Goal: Use online tool/utility: Utilize a website feature to perform a specific function

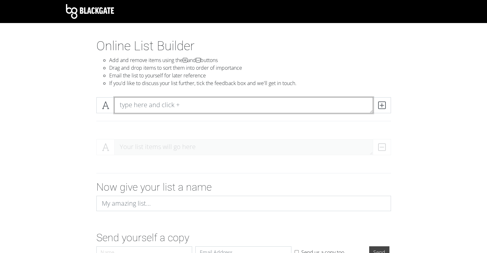
click at [173, 103] on textarea at bounding box center [243, 105] width 259 height 16
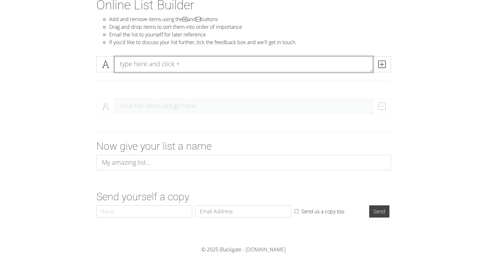
type textarea "s"
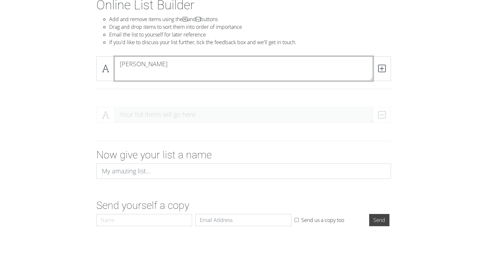
scroll to position [0, 0]
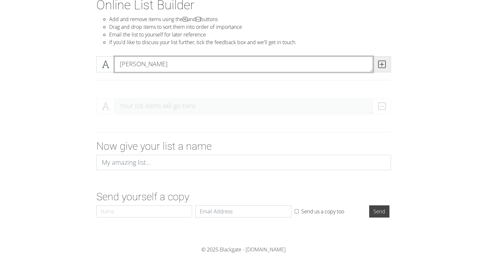
type textarea "[PERSON_NAME]"
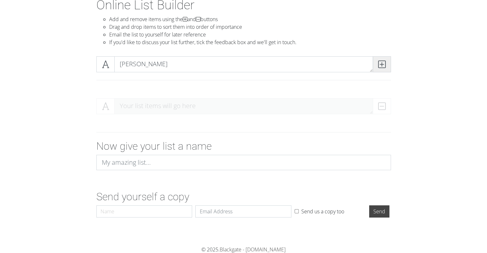
click at [386, 66] on span at bounding box center [382, 64] width 18 height 16
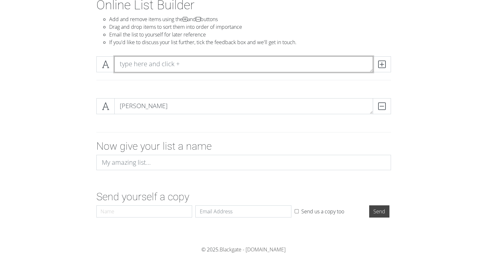
click at [202, 67] on textarea at bounding box center [243, 64] width 259 height 16
type textarea "[PERSON_NAME]"
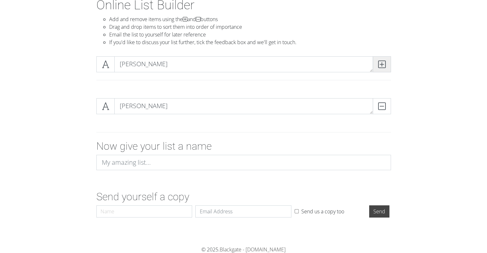
click at [387, 62] on span at bounding box center [382, 64] width 18 height 16
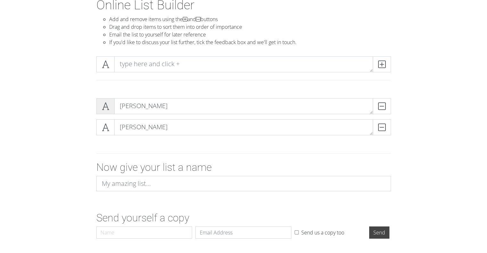
click at [107, 111] on span at bounding box center [105, 106] width 18 height 16
click at [107, 128] on icon at bounding box center [105, 127] width 7 height 6
click at [102, 122] on span at bounding box center [105, 128] width 18 height 16
click at [105, 108] on icon at bounding box center [105, 106] width 7 height 6
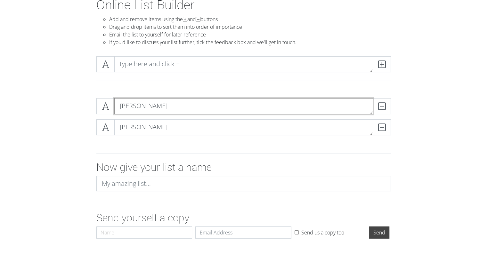
drag, startPoint x: 137, startPoint y: 103, endPoint x: 140, endPoint y: 124, distance: 21.7
click at [140, 124] on div "[PERSON_NAME] DELETE [PERSON_NAME] DELETE" at bounding box center [243, 119] width 295 height 42
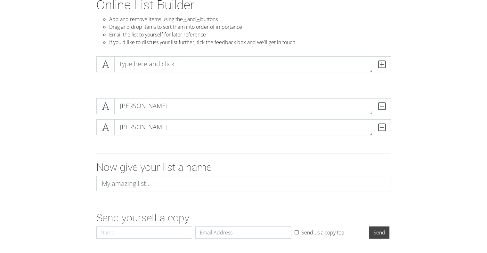
click at [444, 135] on form "[PERSON_NAME] DELETE [PERSON_NAME] DELETE Now give your list a name Send yourse…" at bounding box center [243, 167] width 487 height 149
